Goal: Find contact information: Obtain details needed to contact an individual or organization

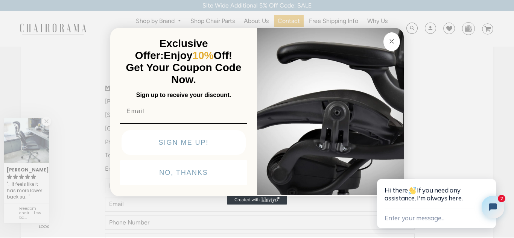
click at [126, 53] on p "Exclusive Offer: Enjoy 10% Off!" at bounding box center [184, 50] width 124 height 24
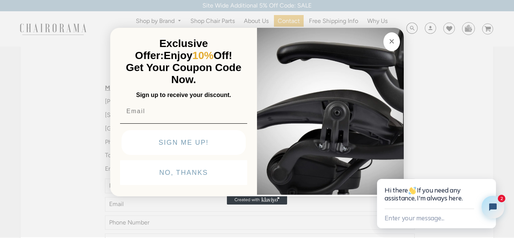
click at [120, 51] on div "Exclusive Offer: Enjoy 10% Off! Get Your Coupon Code Now." at bounding box center [184, 62] width 132 height 56
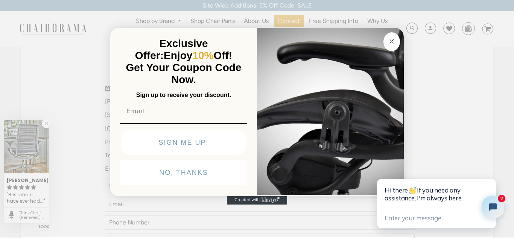
click at [125, 53] on p "Exclusive Offer: Enjoy 10% Off!" at bounding box center [184, 50] width 124 height 24
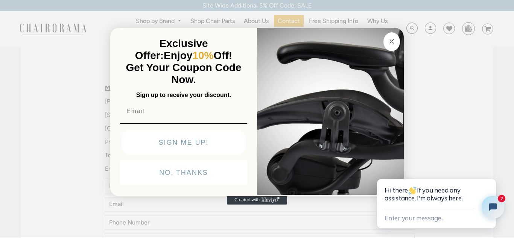
click at [125, 47] on p "Exclusive Offer: Enjoy 10% Off!" at bounding box center [184, 50] width 124 height 24
click at [128, 52] on p "Exclusive Offer: Enjoy 10% Off!" at bounding box center [184, 50] width 124 height 24
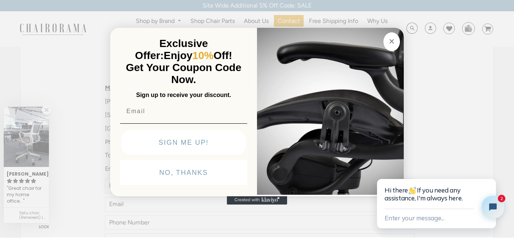
click at [404, 27] on div "Close dialog Exclusive Offer: Enjoy 10% Off! Get Your Coupon Code Now. Sign up …" at bounding box center [257, 118] width 514 height 238
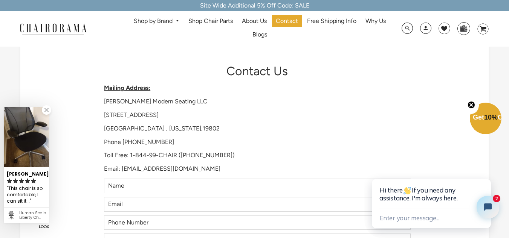
click at [126, 55] on div "Contact Us Mailing Address: [PERSON_NAME] Modern Seating LLC [STREET_ADDRESS][U…" at bounding box center [254, 203] width 468 height 330
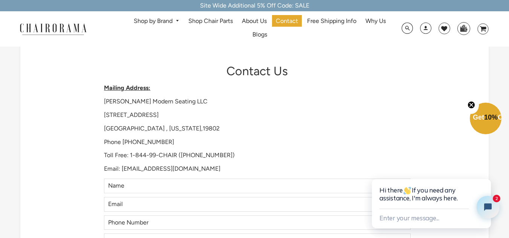
click at [125, 52] on div "Contact Us Mailing Address: [PERSON_NAME] Modern Seating LLC [STREET_ADDRESS][U…" at bounding box center [254, 203] width 468 height 330
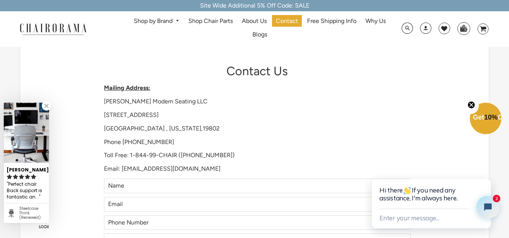
click at [124, 51] on div "Contact Us Mailing Address: [PERSON_NAME] Modern Seating LLC [STREET_ADDRESS][U…" at bounding box center [254, 203] width 468 height 330
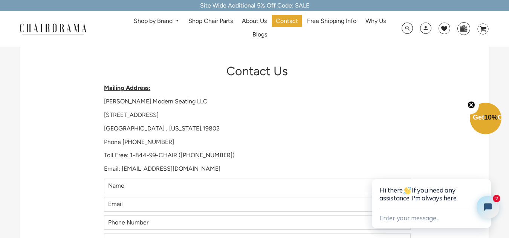
click at [127, 53] on div "Contact Us Mailing Address: [PERSON_NAME] Modern Seating LLC [STREET_ADDRESS][U…" at bounding box center [254, 203] width 468 height 330
click at [124, 51] on div "Contact Us Mailing Address: [PERSON_NAME] Modern Seating LLC [STREET_ADDRESS][U…" at bounding box center [254, 203] width 468 height 330
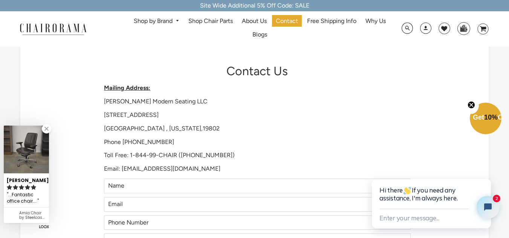
click at [127, 49] on div "Contact Us Mailing Address: [PERSON_NAME] Modern Seating LLC [STREET_ADDRESS][U…" at bounding box center [254, 203] width 468 height 330
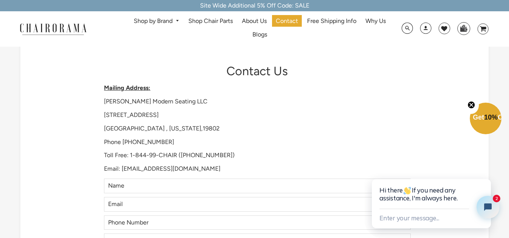
click at [124, 45] on div "Shop by Brand [GEOGRAPHIC_DATA] [PERSON_NAME] Steelcase [PERSON_NAME] Human Sca…" at bounding box center [254, 28] width 509 height 35
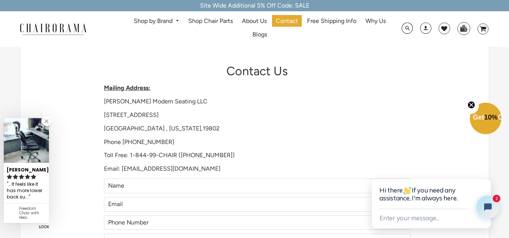
click at [156, 68] on h1 "Contact Us" at bounding box center [257, 71] width 307 height 14
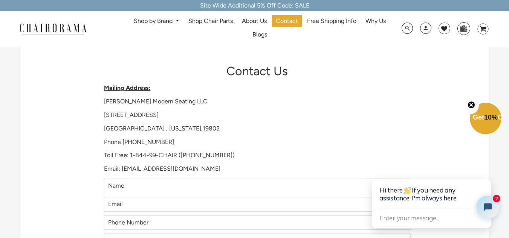
click at [125, 51] on div "Contact Us Mailing Address: [PERSON_NAME] Modern Seating LLC [STREET_ADDRESS][U…" at bounding box center [254, 203] width 468 height 330
click at [127, 46] on div "Shop by Brand [GEOGRAPHIC_DATA] [PERSON_NAME] Steelcase [PERSON_NAME] Human Sca…" at bounding box center [254, 28] width 509 height 35
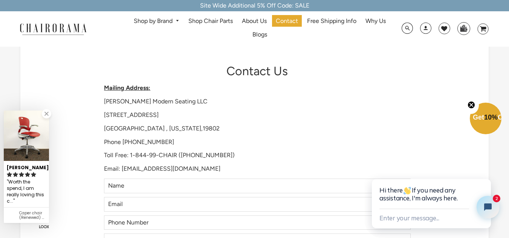
click at [129, 55] on div "Contact Us Mailing Address: [PERSON_NAME] Modern Seating LLC [STREET_ADDRESS][U…" at bounding box center [254, 203] width 468 height 330
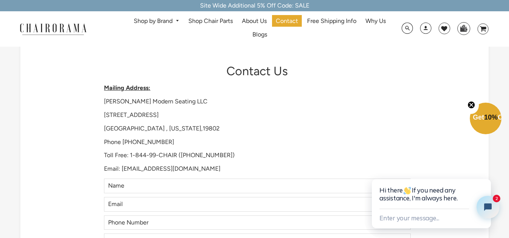
click at [130, 49] on div "Contact Us Mailing Address: [PERSON_NAME] Modern Seating LLC [STREET_ADDRESS][U…" at bounding box center [254, 203] width 468 height 330
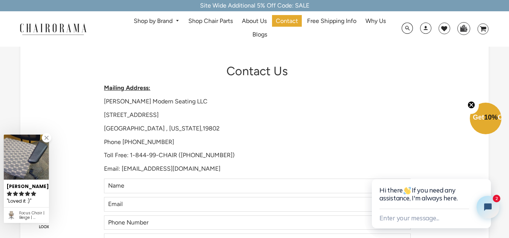
click at [129, 55] on div "Contact Us Mailing Address: [PERSON_NAME] Modern Seating LLC [STREET_ADDRESS][U…" at bounding box center [254, 203] width 468 height 330
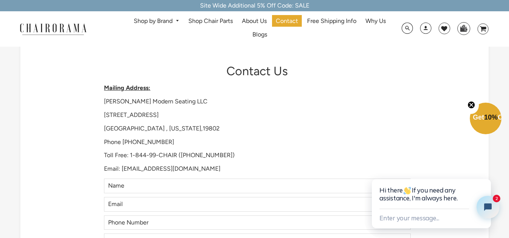
click at [128, 46] on div "Shop by Brand [GEOGRAPHIC_DATA] [PERSON_NAME] Steelcase [PERSON_NAME] Human Sca…" at bounding box center [254, 28] width 509 height 35
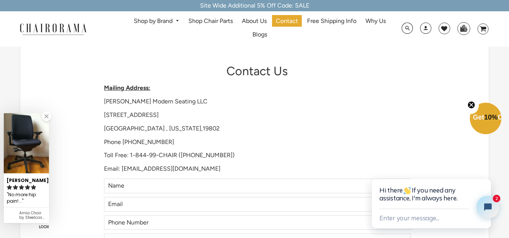
click at [246, 56] on div "Contact Us Mailing Address: [PERSON_NAME] Modern Seating LLC [STREET_ADDRESS][U…" at bounding box center [254, 203] width 468 height 330
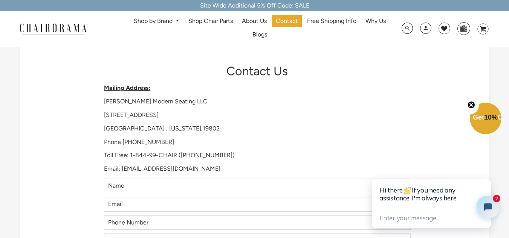
click at [127, 52] on div "Contact Us Mailing Address: [PERSON_NAME] Modern Seating LLC [STREET_ADDRESS][U…" at bounding box center [254, 203] width 468 height 330
click at [126, 53] on div "Contact Us Mailing Address: [PERSON_NAME] Modern Seating LLC [STREET_ADDRESS][U…" at bounding box center [254, 203] width 468 height 330
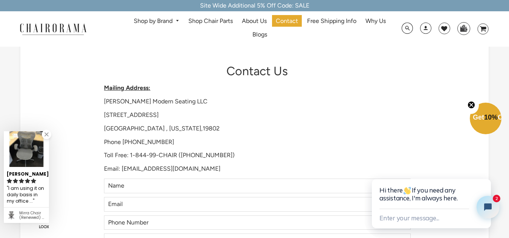
click at [125, 51] on div "Contact Us Mailing Address: [PERSON_NAME] Modern Seating LLC [STREET_ADDRESS][U…" at bounding box center [254, 203] width 468 height 330
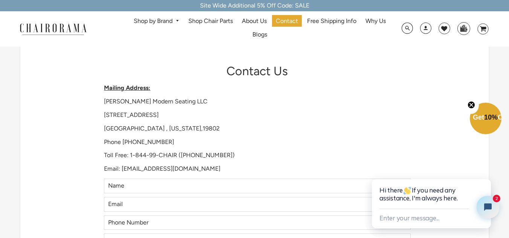
click at [129, 45] on div "Shop by Brand [GEOGRAPHIC_DATA] [PERSON_NAME] Steelcase [PERSON_NAME] Human Sca…" at bounding box center [254, 28] width 509 height 35
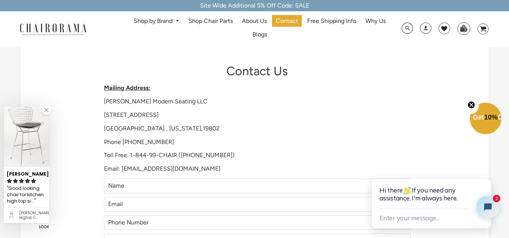
click at [95, 73] on div "Contact Us Mailing Address: [PERSON_NAME] Modern Seating LLC [STREET_ADDRESS][U…" at bounding box center [254, 203] width 468 height 330
